Goal: Task Accomplishment & Management: Use online tool/utility

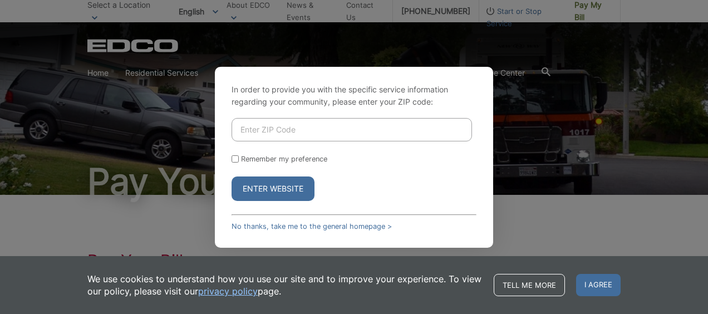
click at [263, 132] on input "Enter ZIP Code" at bounding box center [352, 129] width 240 height 23
type input "92064"
click at [234, 158] on input "Remember my preference" at bounding box center [235, 158] width 7 height 7
checkbox input "true"
click at [276, 187] on button "Enter Website" at bounding box center [273, 188] width 83 height 24
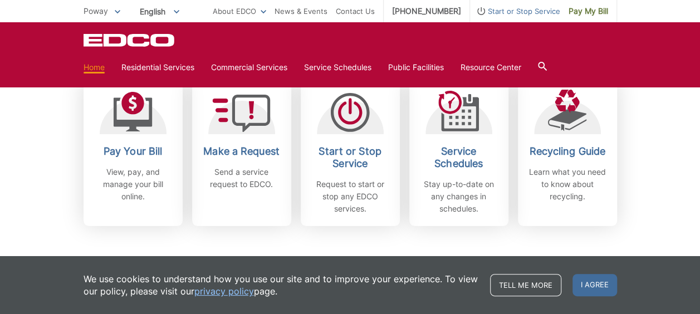
scroll to position [334, 0]
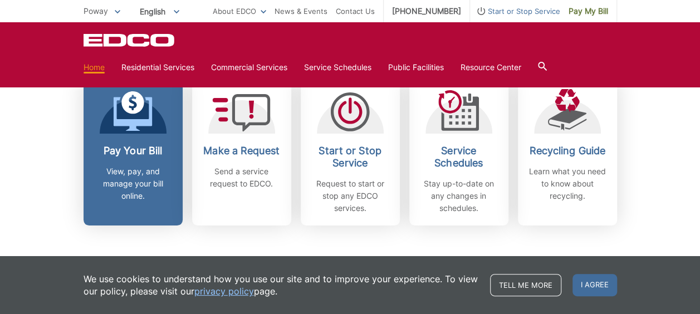
click at [144, 160] on div "Pay Your Bill View, pay, and manage your bill online." at bounding box center [133, 173] width 82 height 57
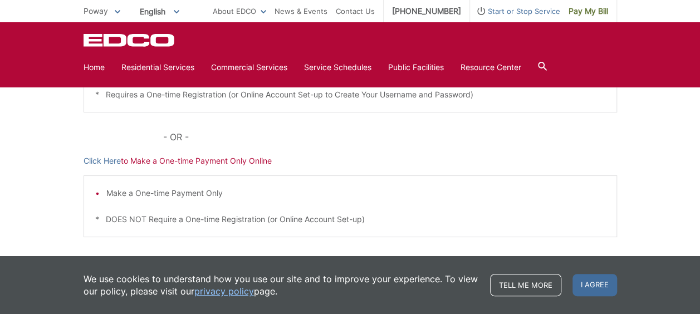
scroll to position [385, 0]
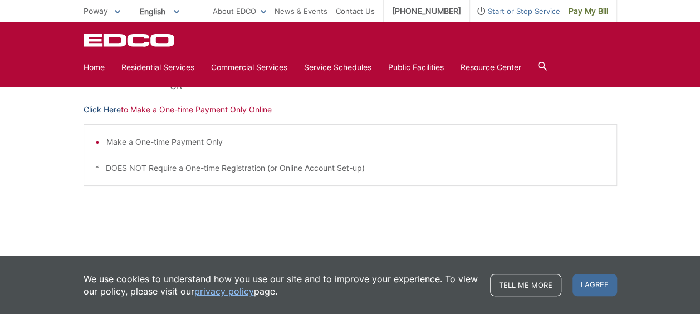
click at [102, 110] on link "Click Here" at bounding box center [102, 110] width 37 height 12
